Goal: Transaction & Acquisition: Purchase product/service

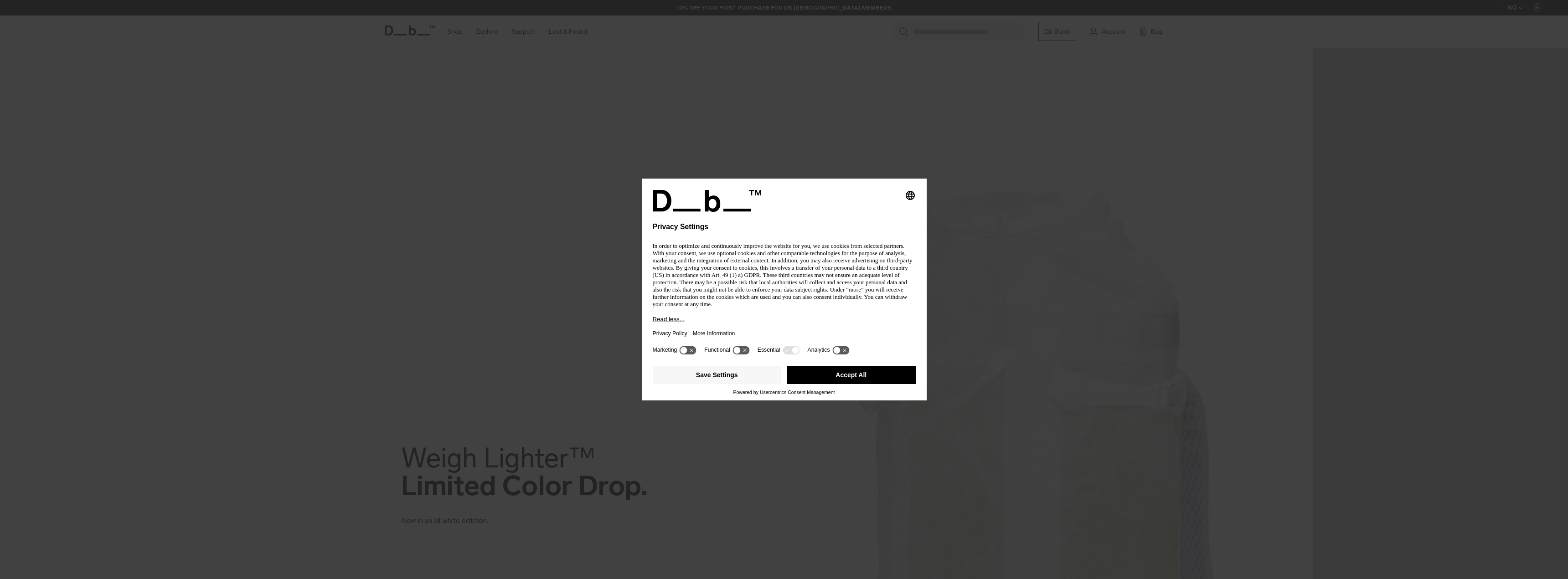
click at [822, 376] on button "Accept All" at bounding box center [851, 375] width 129 height 18
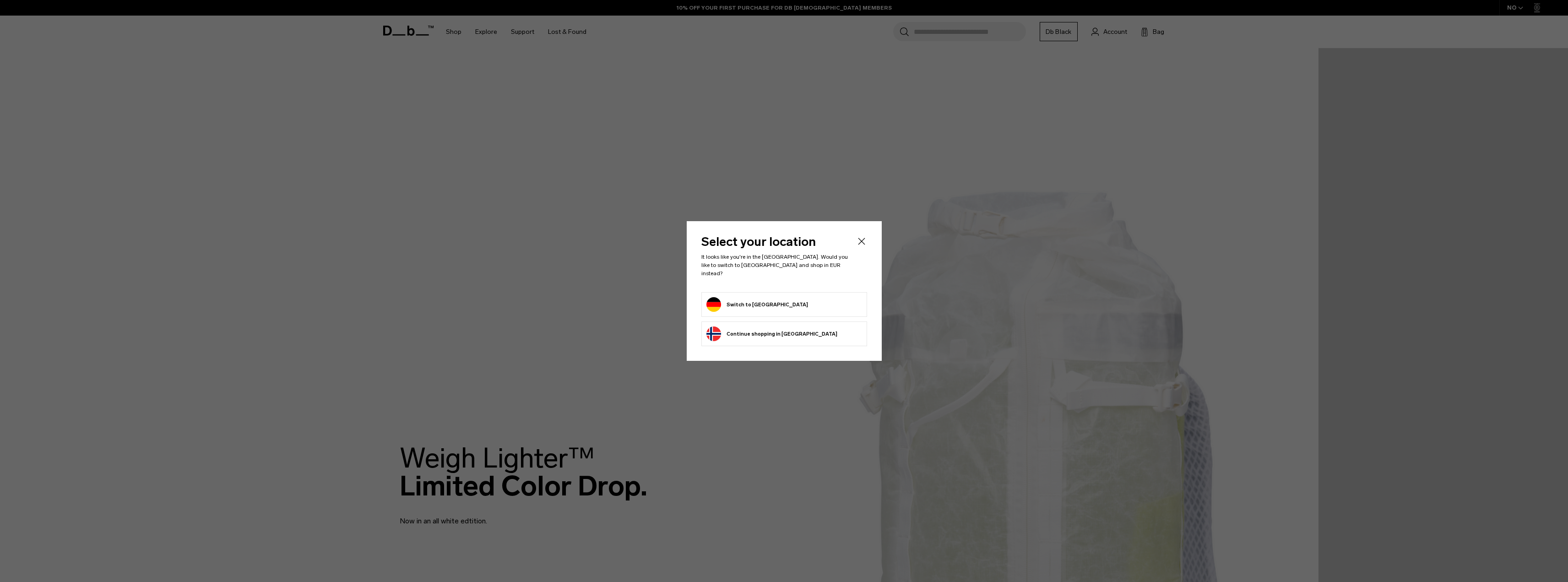
click at [766, 297] on button "Switch to Germany" at bounding box center [757, 304] width 102 height 14
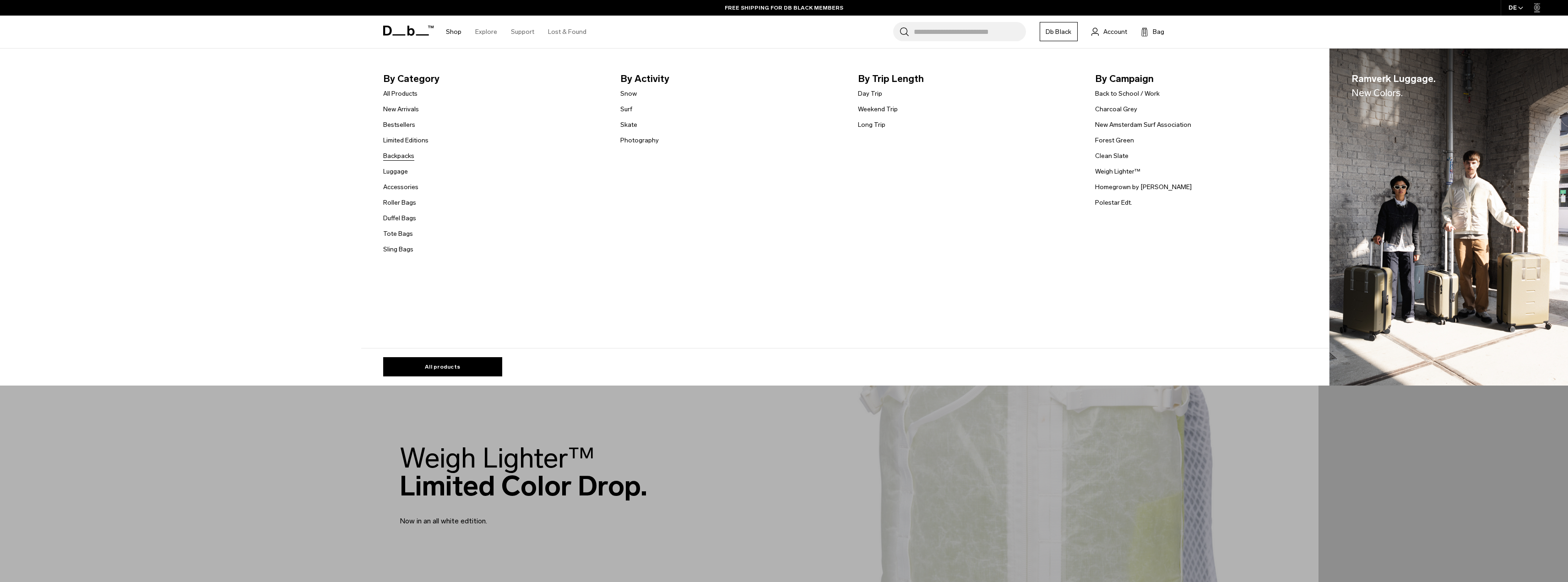
click at [409, 156] on link "Backpacks" at bounding box center [398, 156] width 31 height 10
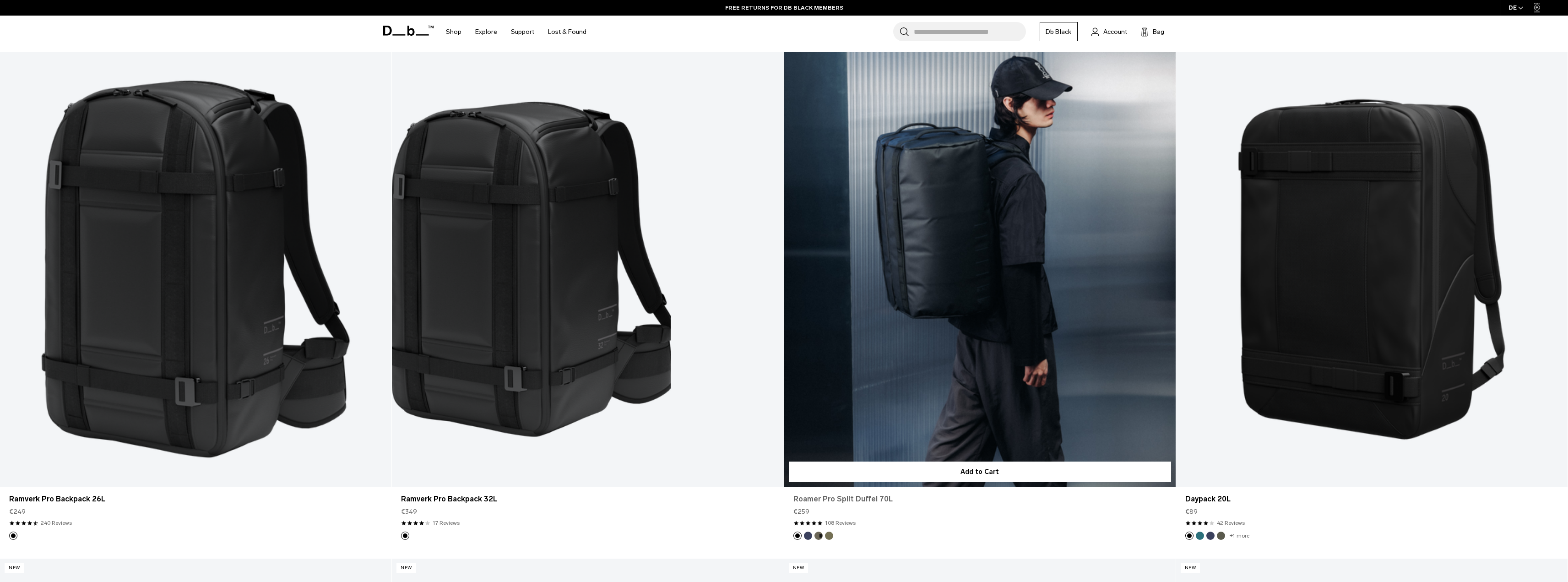
scroll to position [2382, 0]
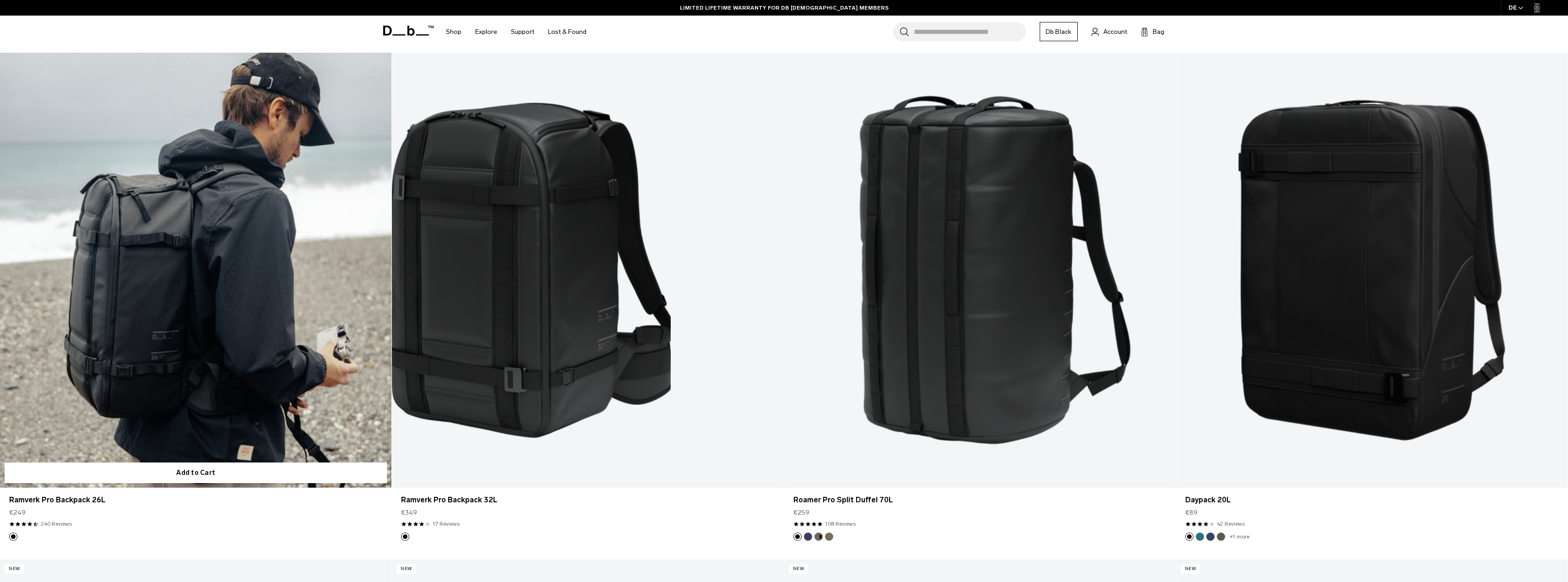
click at [283, 264] on link "Ramverk Pro Backpack 26L" at bounding box center [196, 271] width 391 height 435
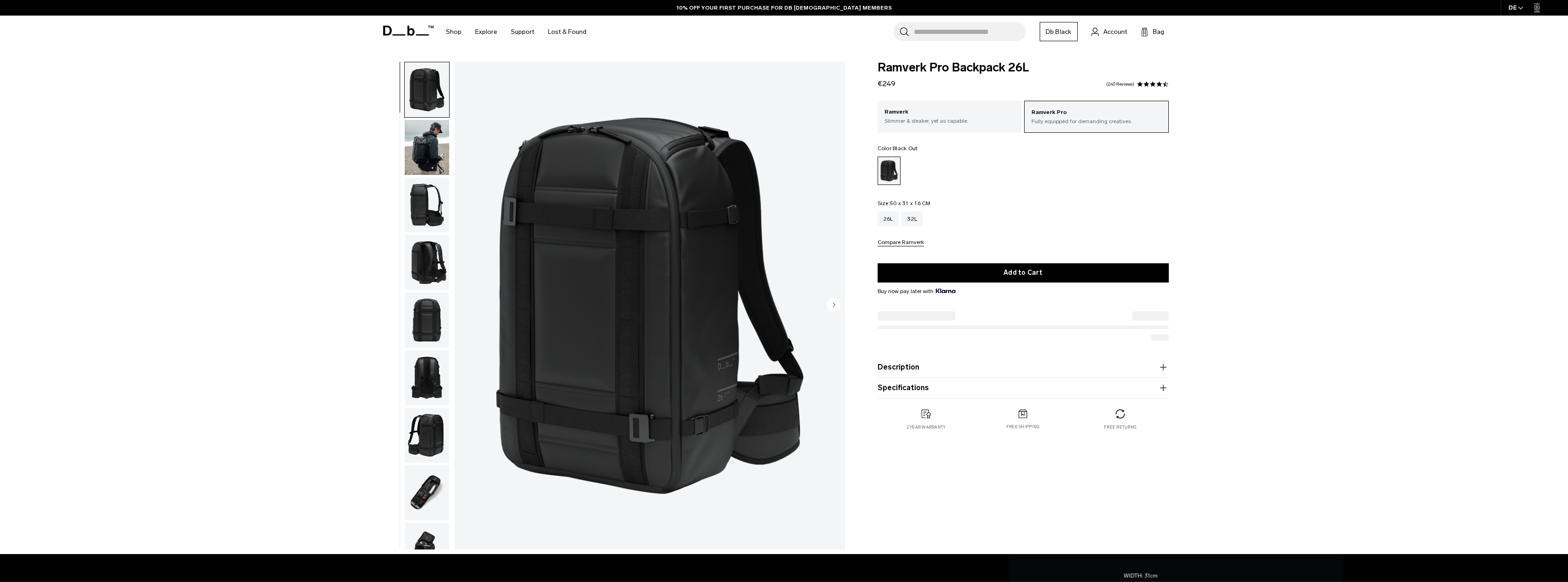
click at [432, 492] on img "button" at bounding box center [427, 493] width 45 height 55
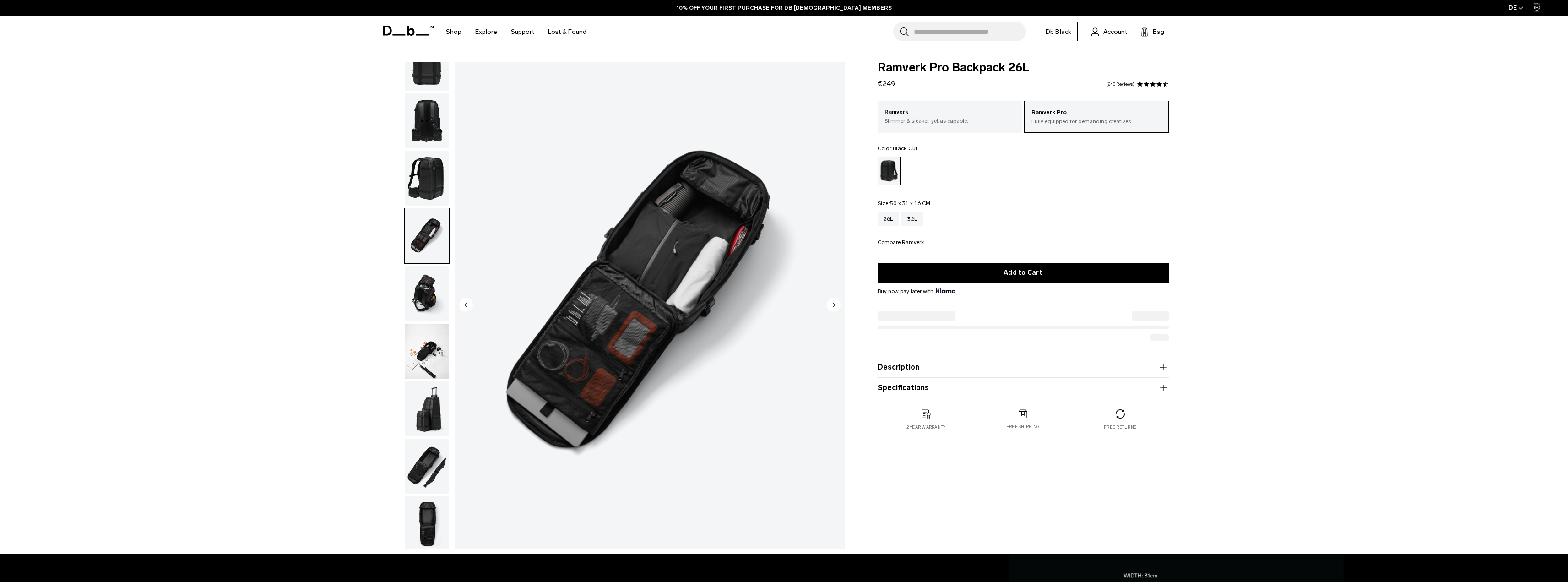
scroll to position [259, 0]
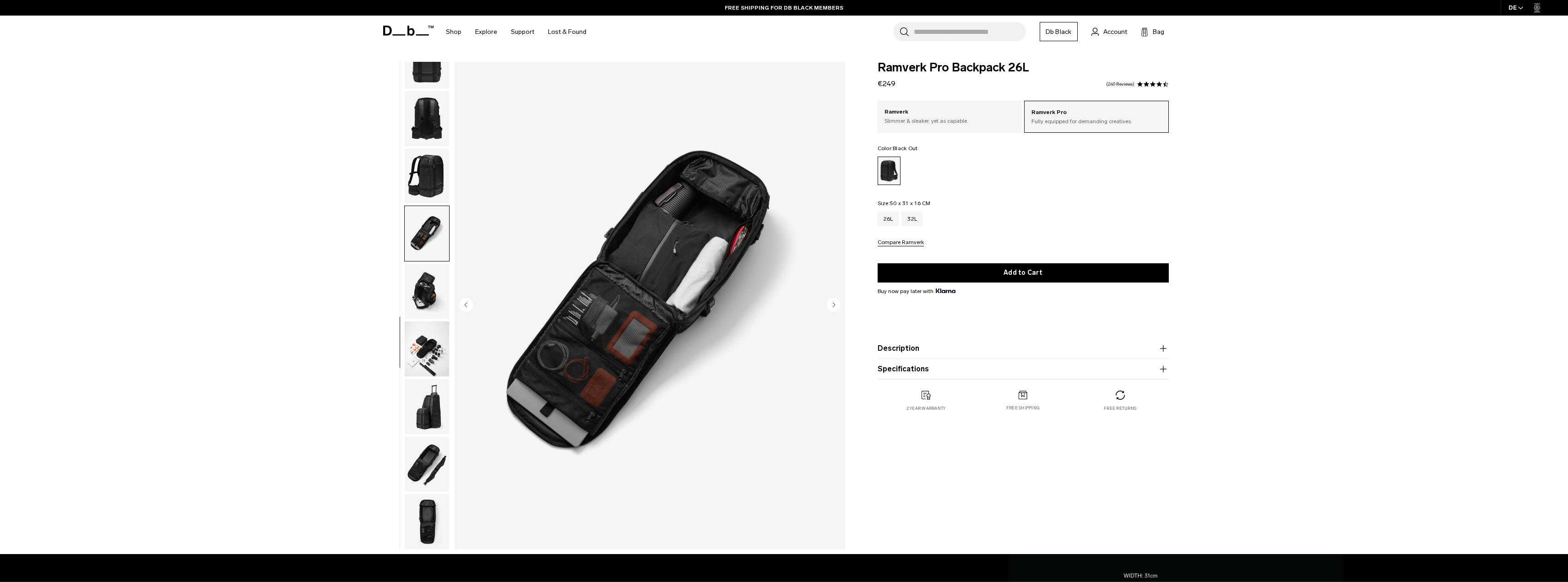
click at [435, 190] on img "button" at bounding box center [427, 176] width 45 height 55
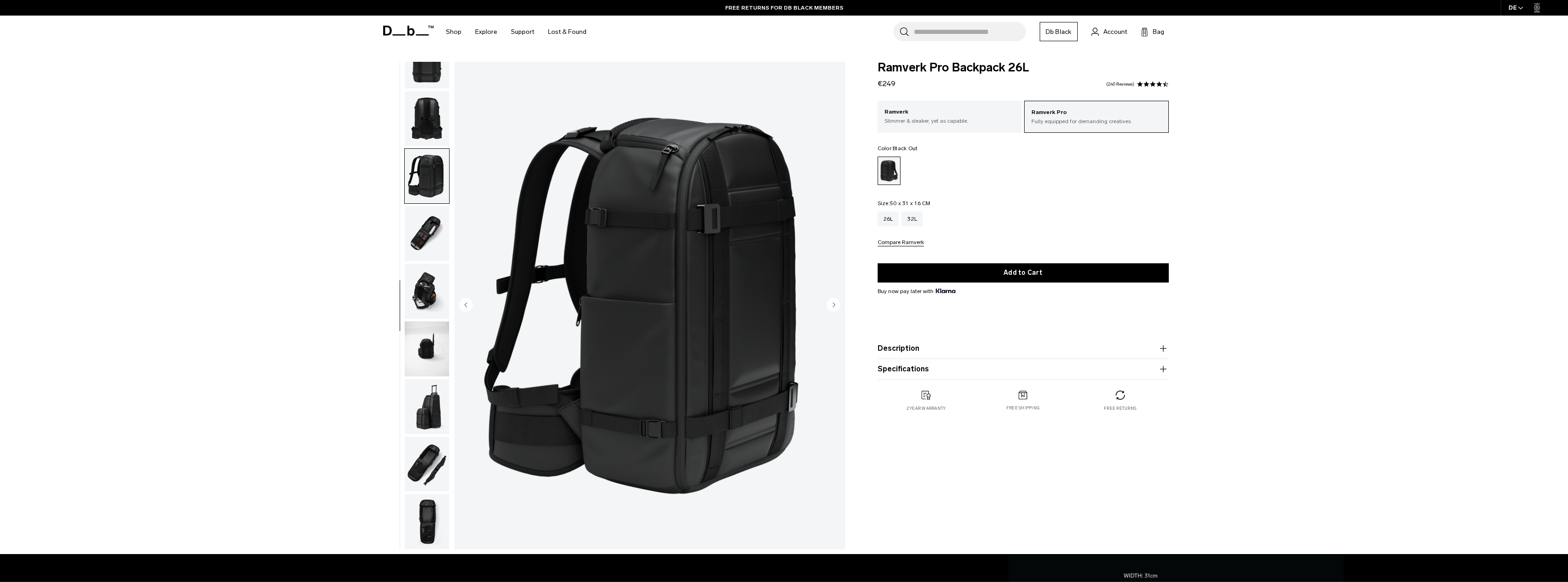
click at [433, 222] on img "button" at bounding box center [427, 234] width 45 height 55
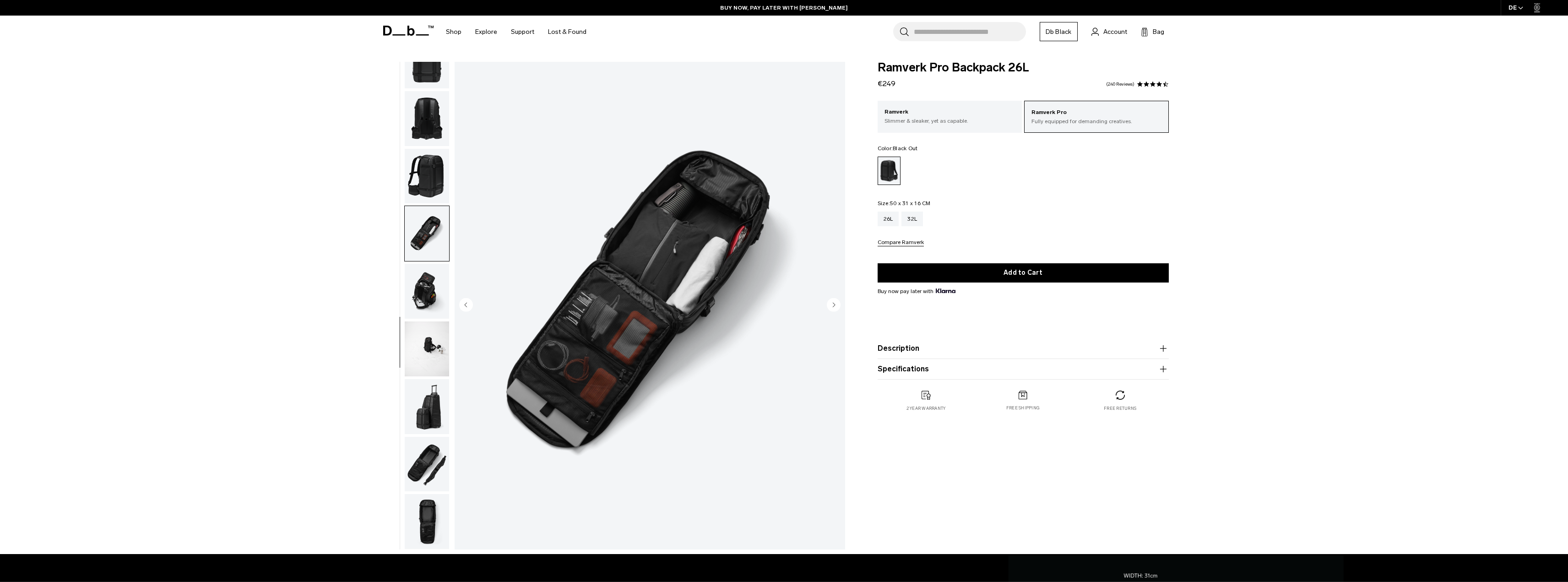
click at [430, 347] on img "button" at bounding box center [427, 348] width 45 height 55
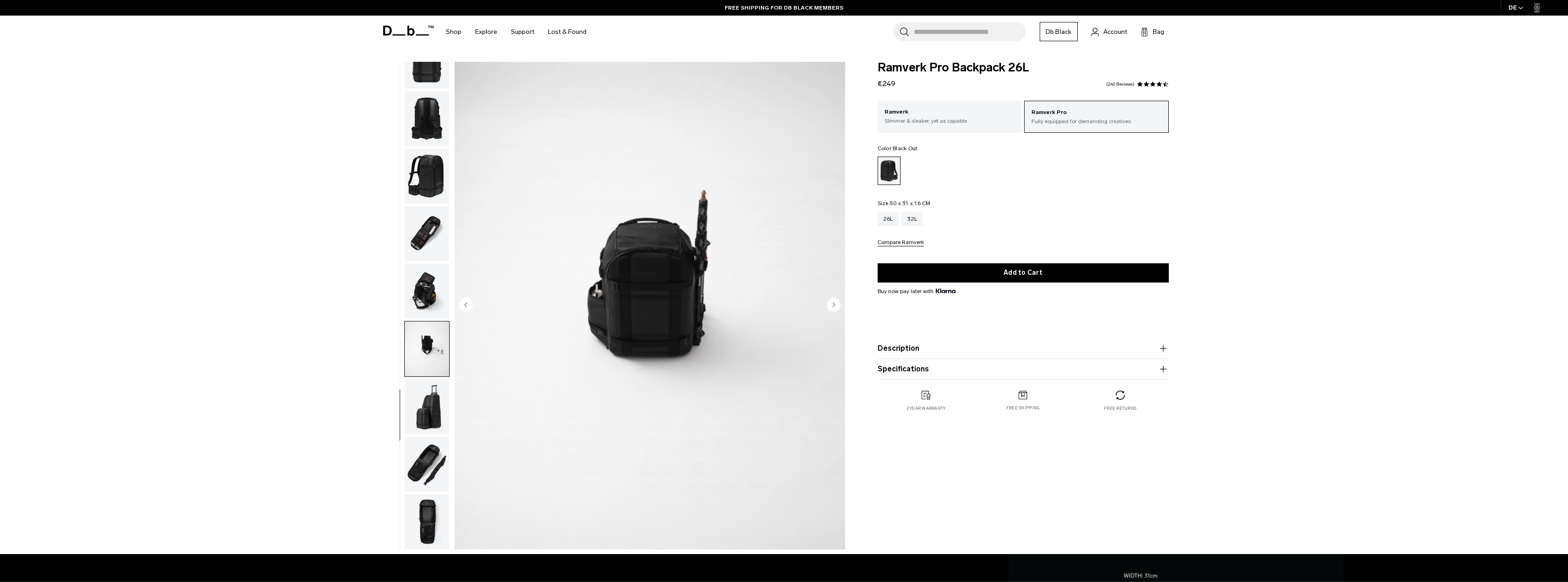
click at [437, 405] on img "button" at bounding box center [427, 407] width 45 height 55
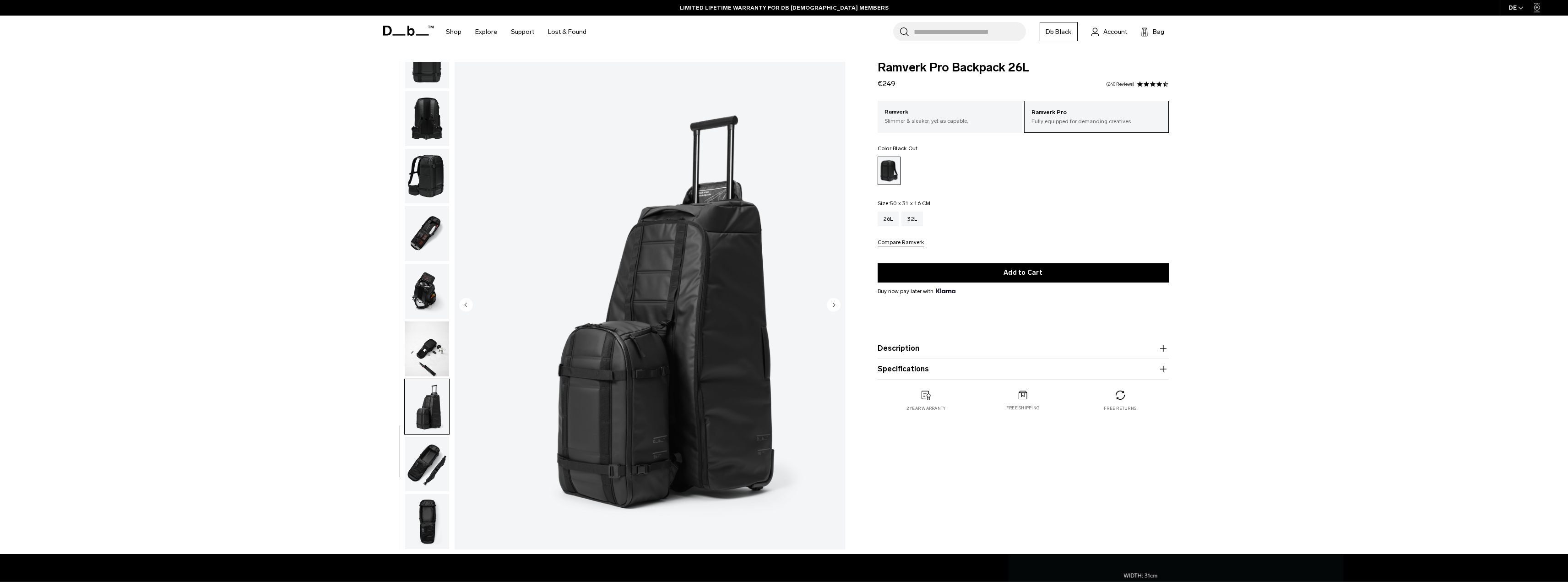
click at [417, 461] on img "button" at bounding box center [427, 464] width 45 height 55
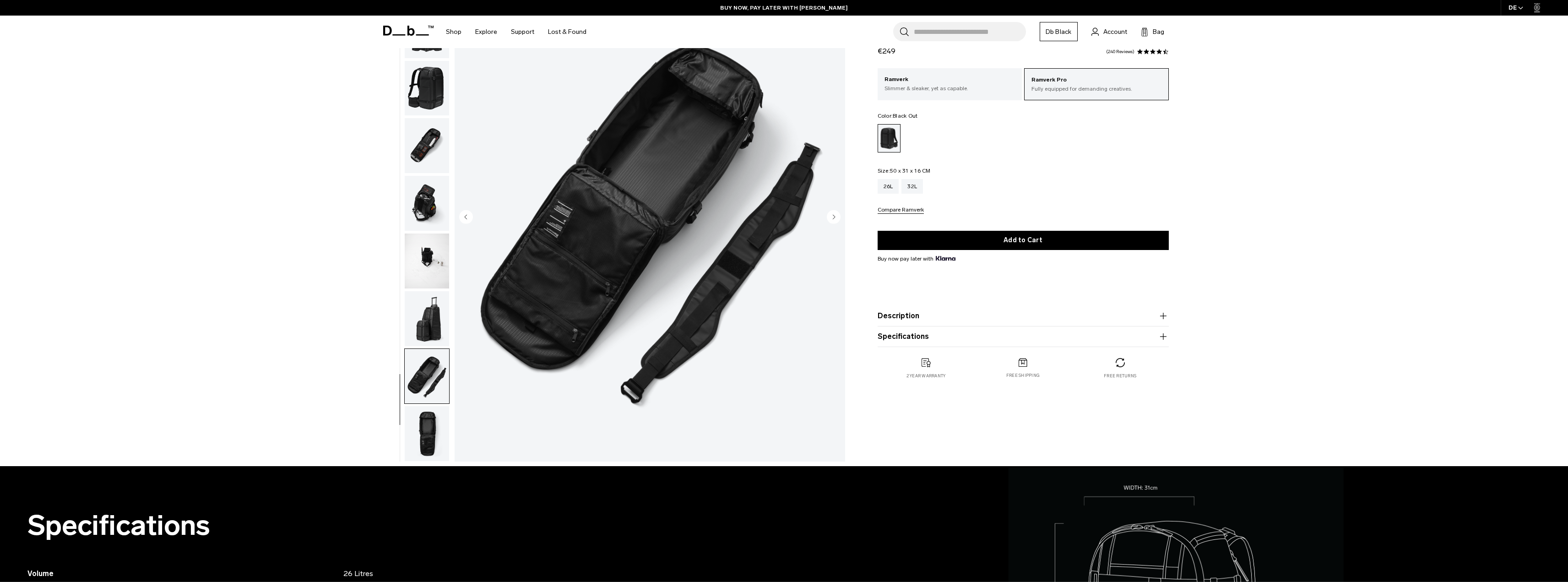
scroll to position [91, 0]
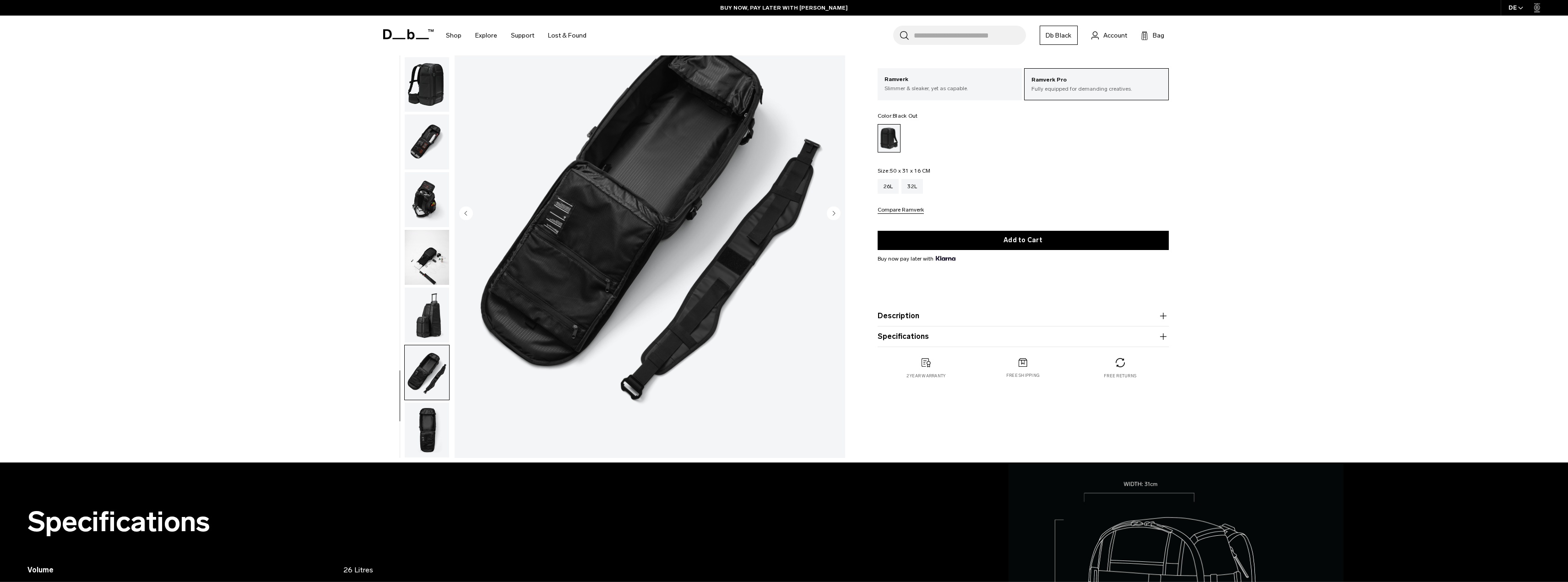
click at [434, 427] on img "button" at bounding box center [427, 430] width 45 height 55
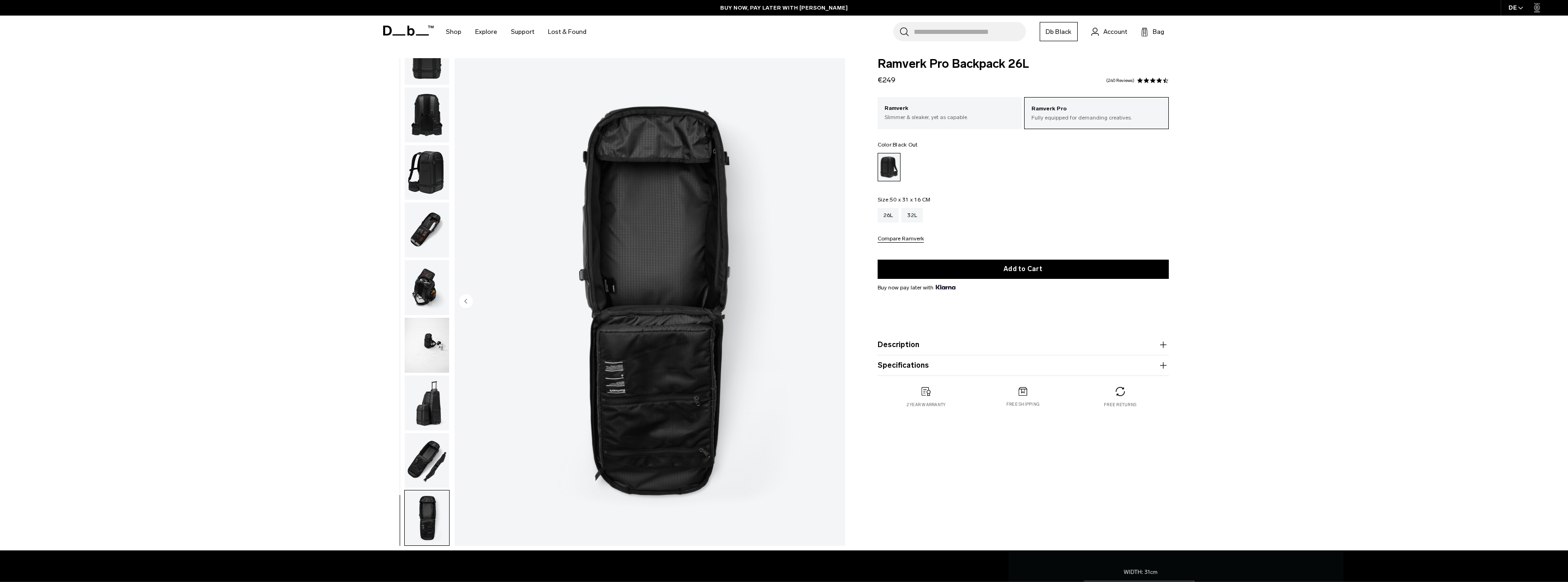
scroll to position [0, 0]
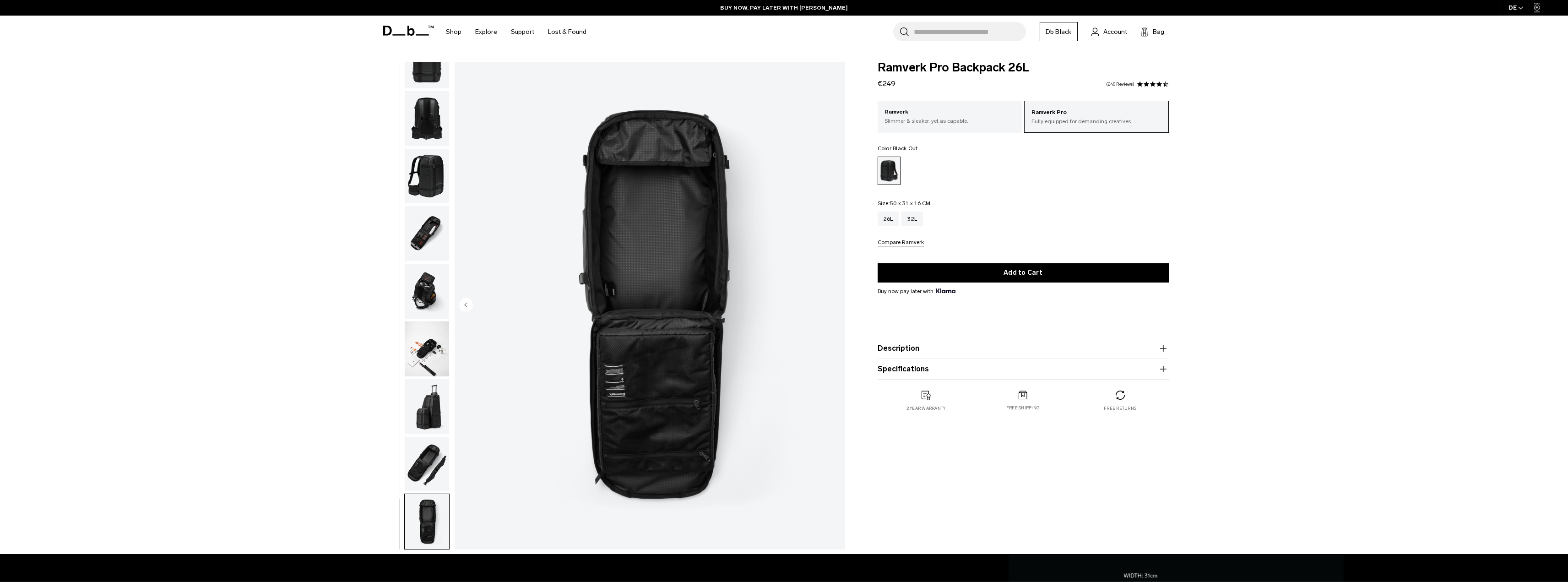
drag, startPoint x: 422, startPoint y: 404, endPoint x: 425, endPoint y: 377, distance: 27.2
click at [422, 404] on img "button" at bounding box center [427, 407] width 45 height 55
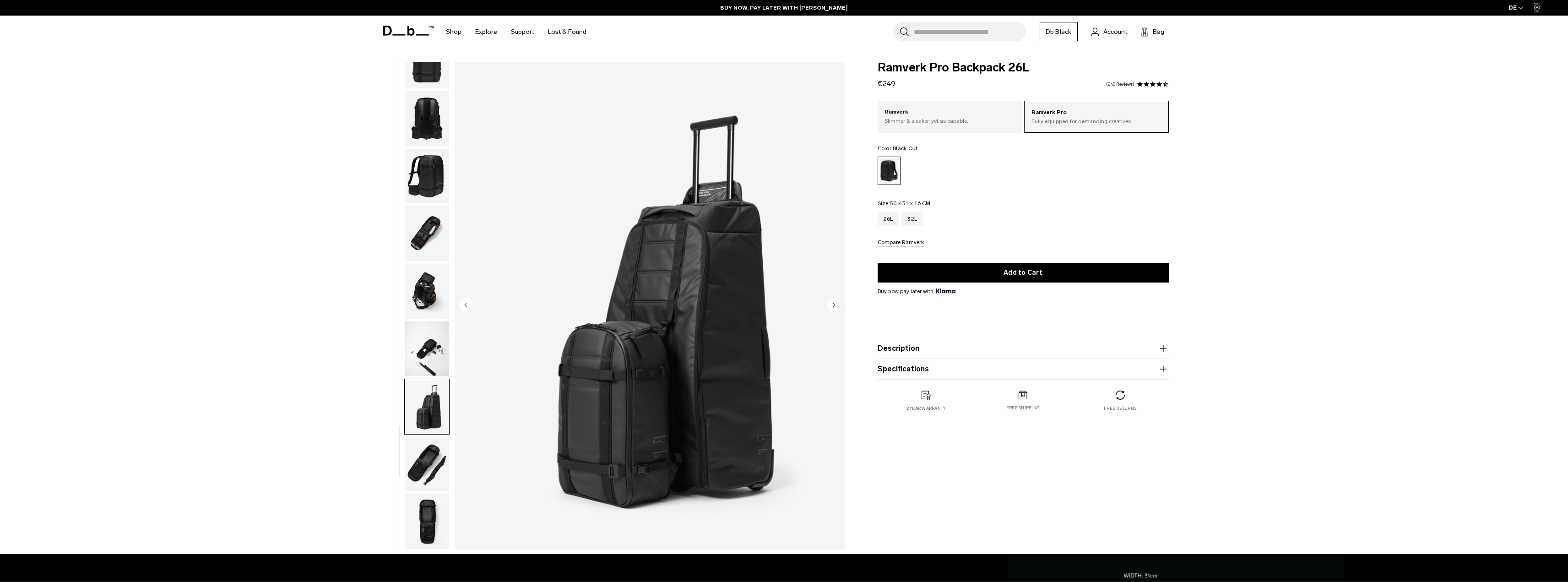
click at [430, 354] on img "button" at bounding box center [427, 348] width 45 height 55
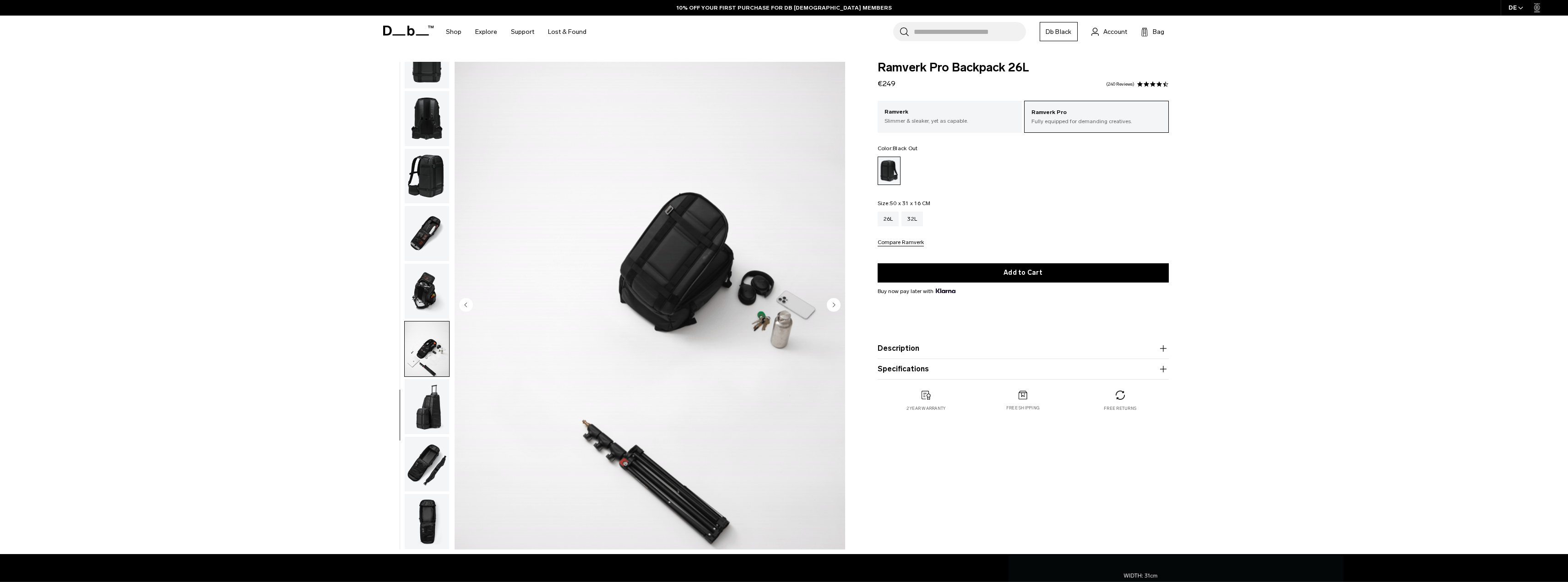
click at [443, 305] on img "button" at bounding box center [427, 291] width 45 height 55
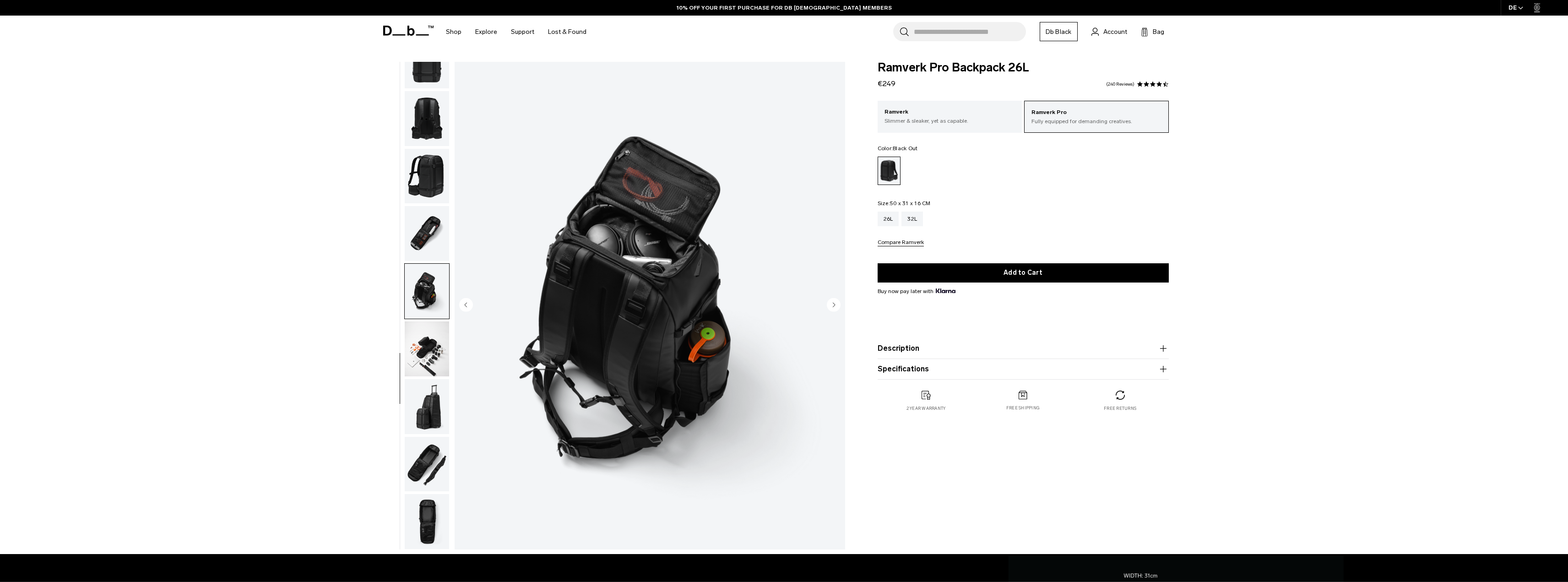
click at [419, 216] on img "button" at bounding box center [427, 234] width 45 height 55
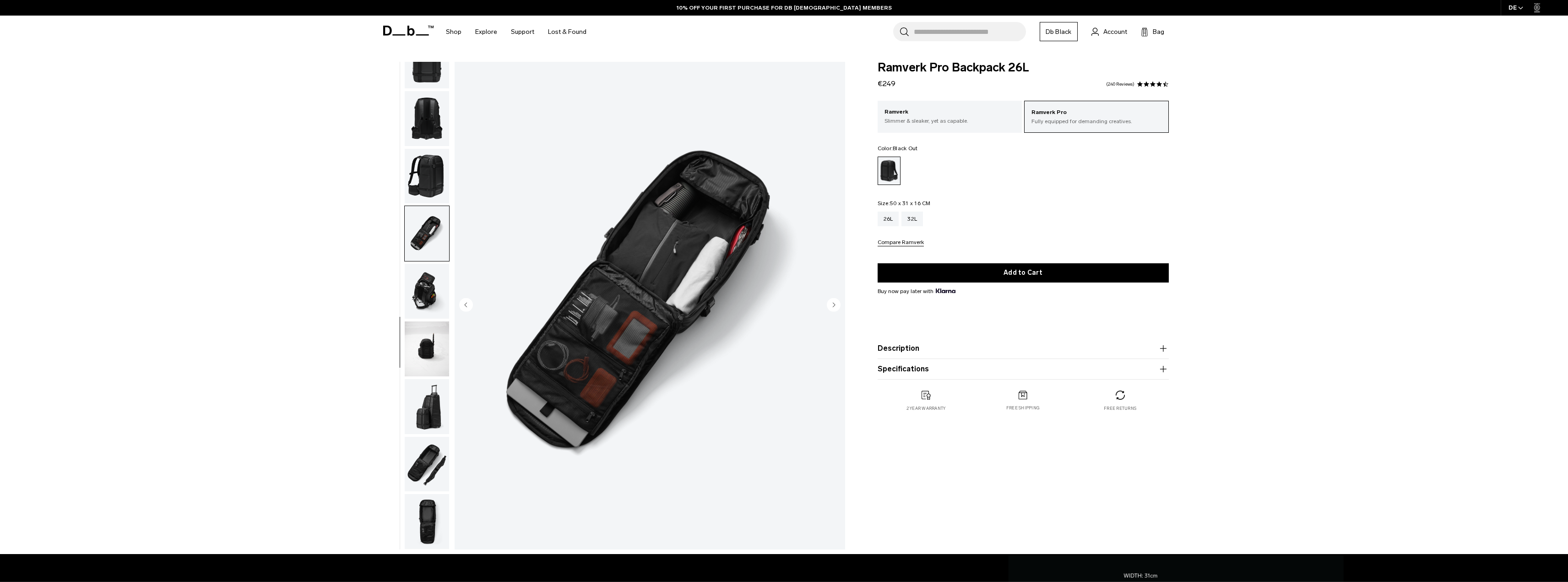
click at [428, 293] on img "button" at bounding box center [427, 291] width 45 height 55
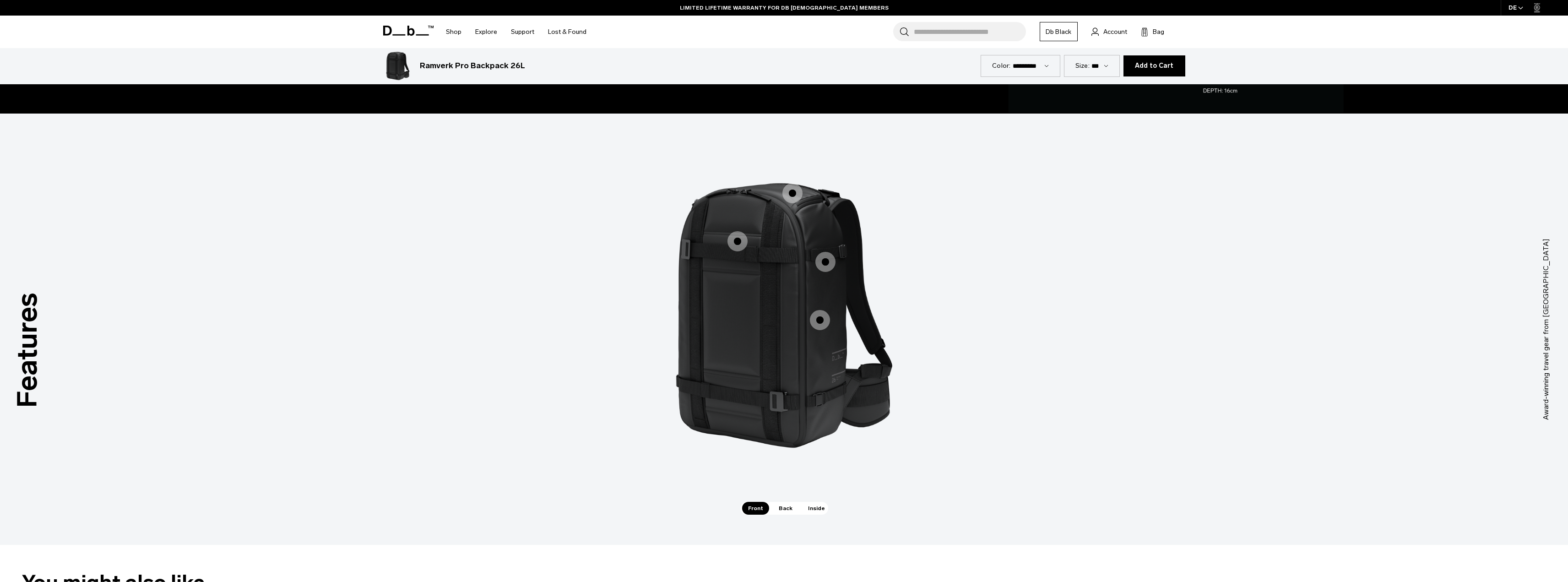
scroll to position [733, 0]
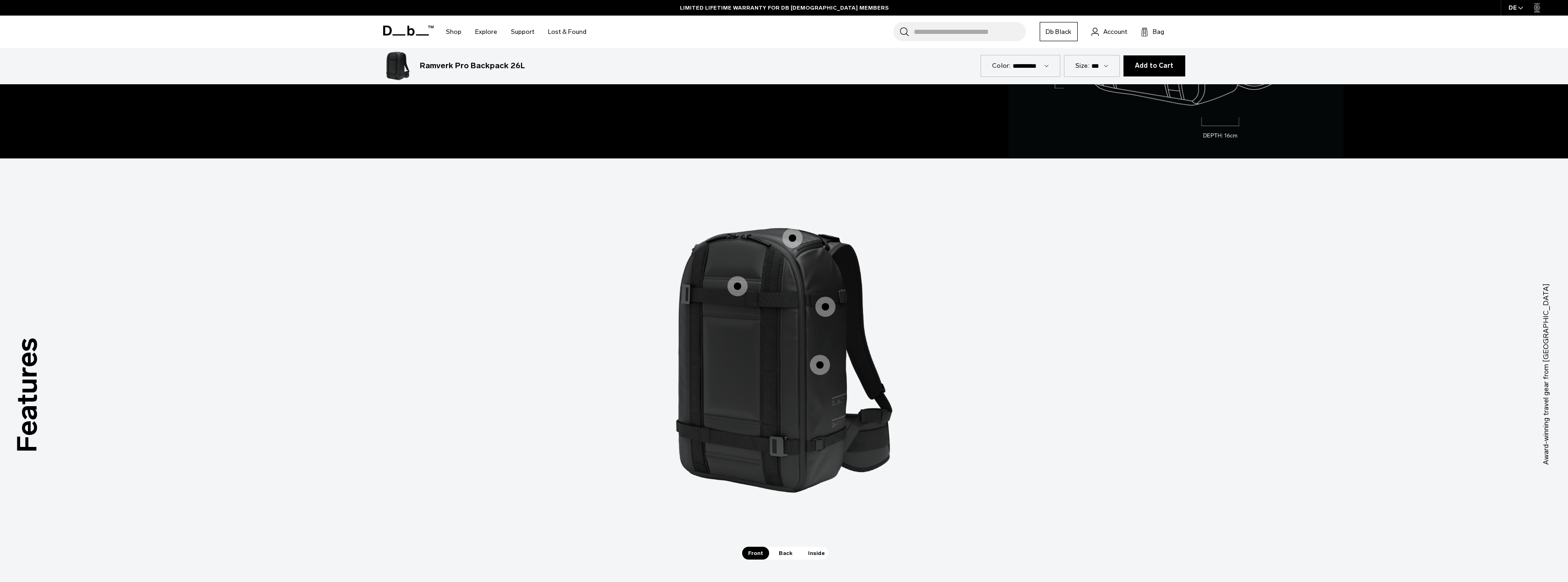
click at [782, 237] on span "1 / 3" at bounding box center [792, 238] width 20 height 20
click at [795, 240] on span "1 / 3" at bounding box center [792, 238] width 20 height 20
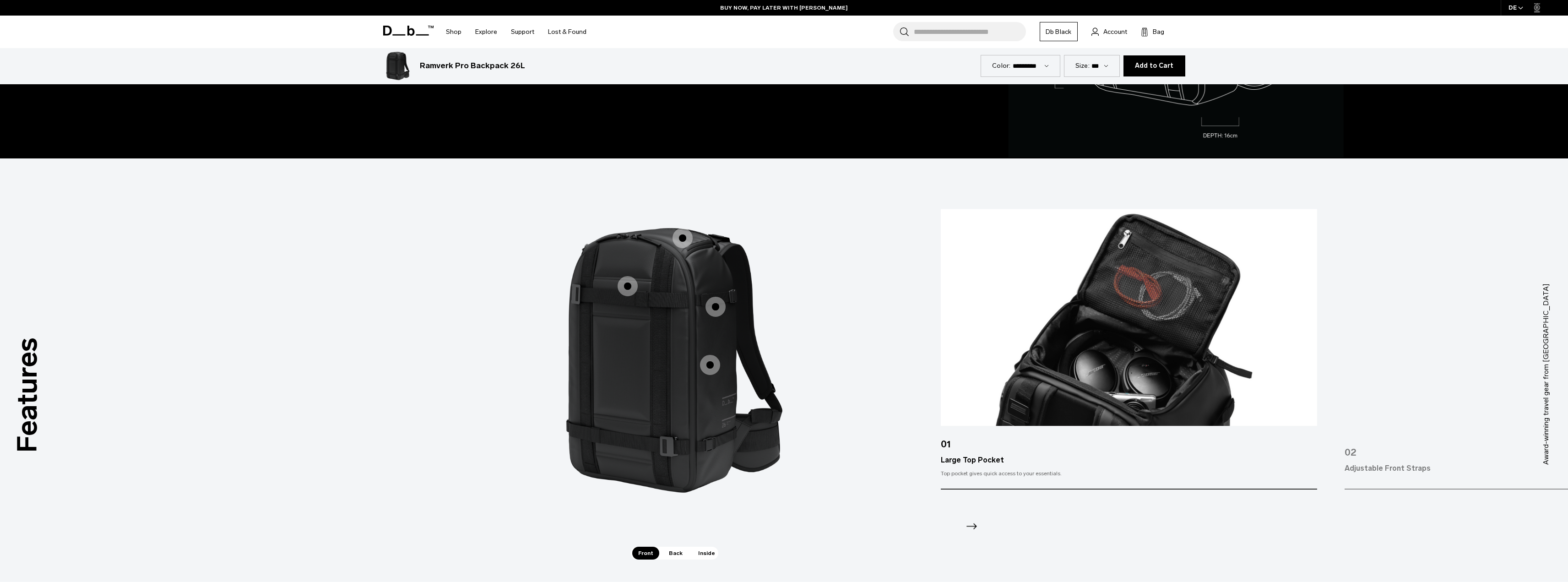
click at [625, 291] on span "1 / 3" at bounding box center [628, 286] width 20 height 20
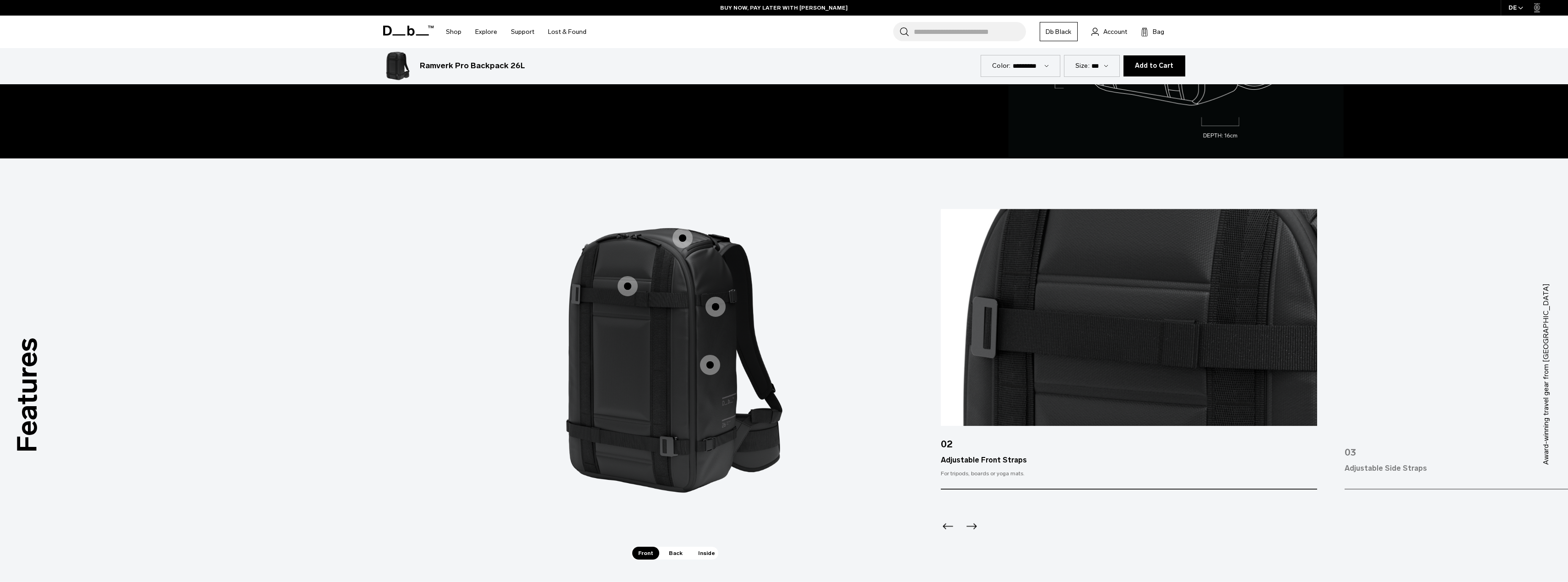
click at [714, 310] on span "1 / 3" at bounding box center [715, 307] width 20 height 20
click at [724, 308] on span "1 / 3" at bounding box center [715, 307] width 20 height 20
click at [717, 306] on span "1 / 3" at bounding box center [715, 307] width 20 height 20
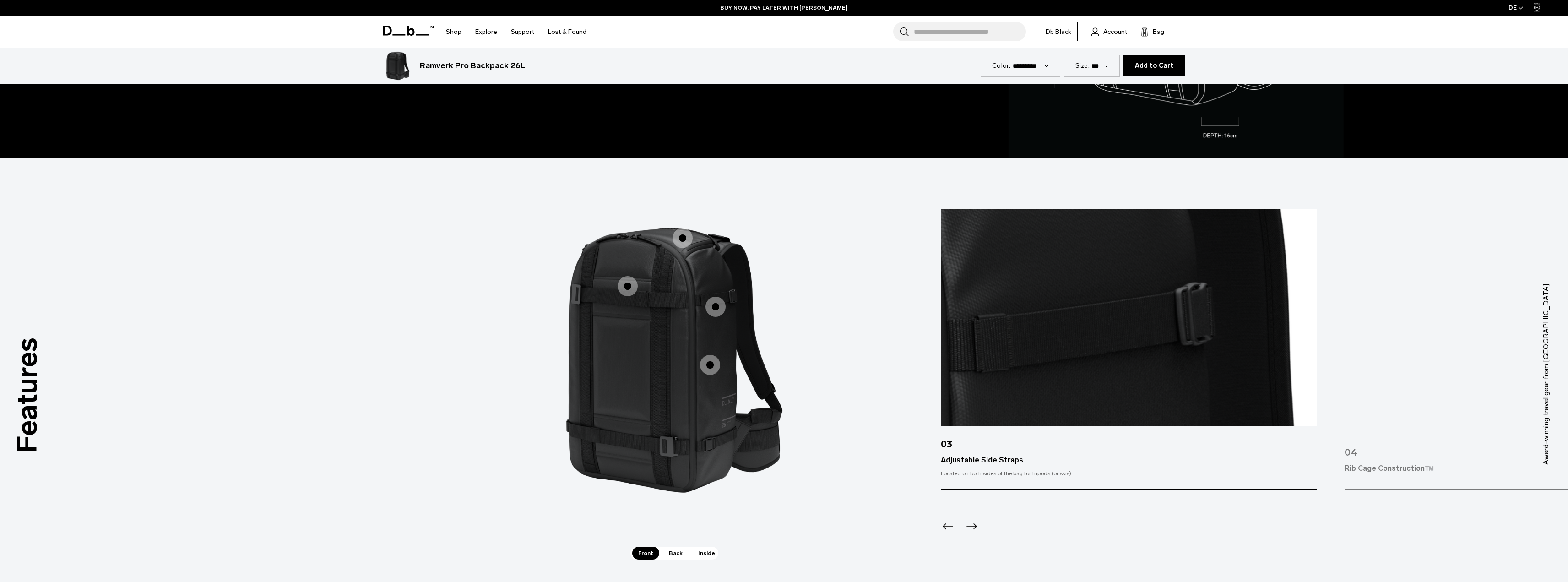
click at [711, 364] on span "1 / 3" at bounding box center [710, 365] width 20 height 20
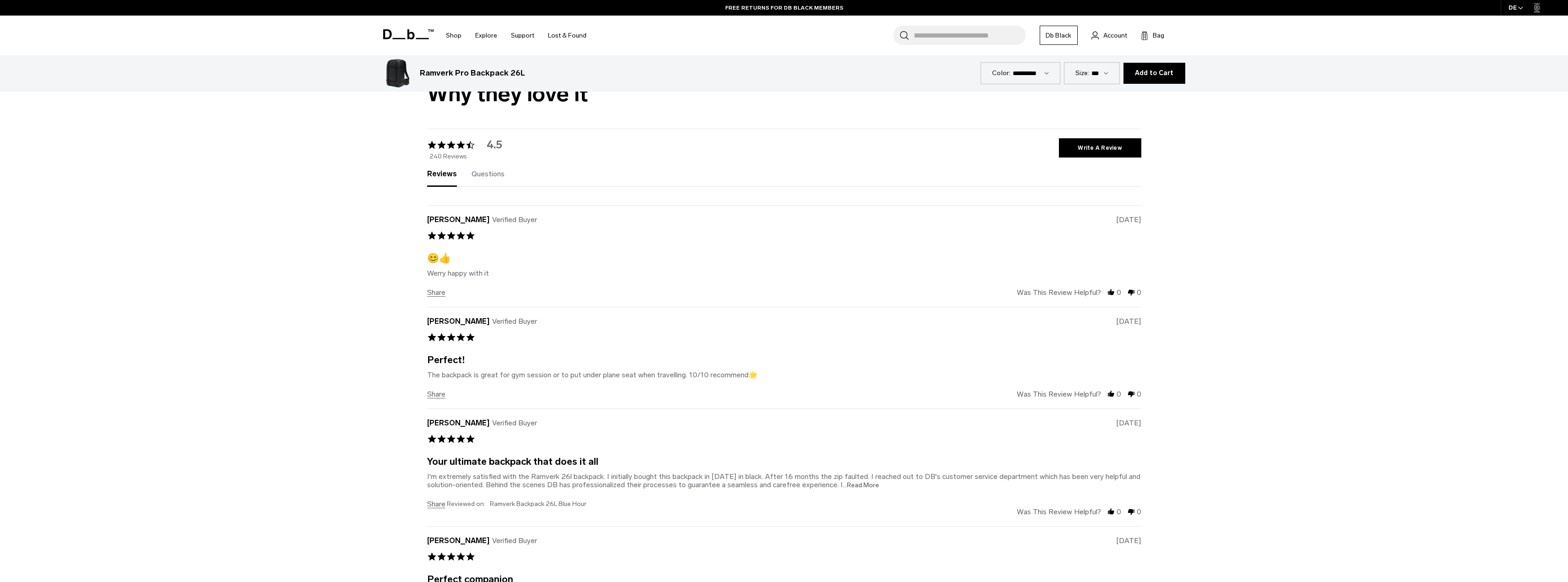
scroll to position [2245, 0]
